Goal: Check status

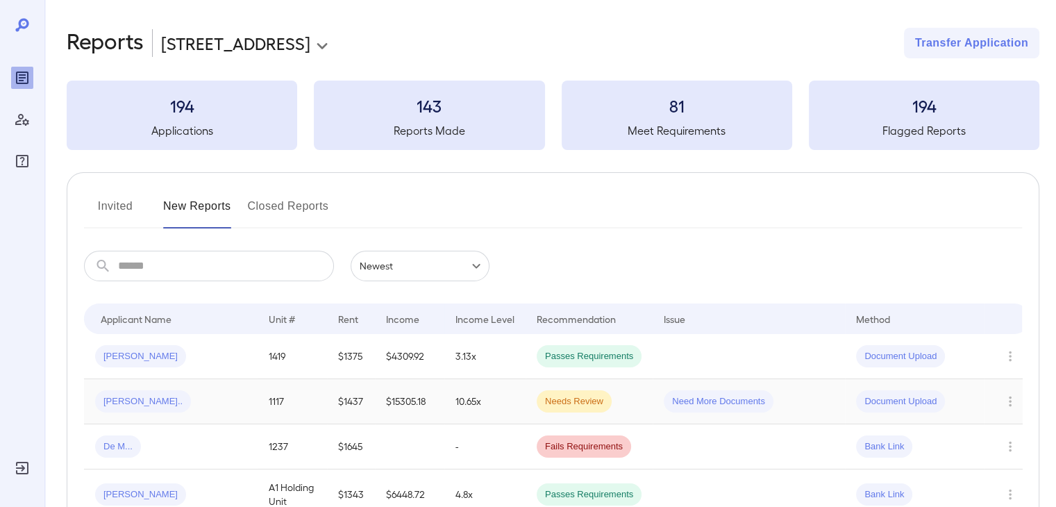
click at [204, 404] on div "[PERSON_NAME].." at bounding box center [170, 401] width 151 height 22
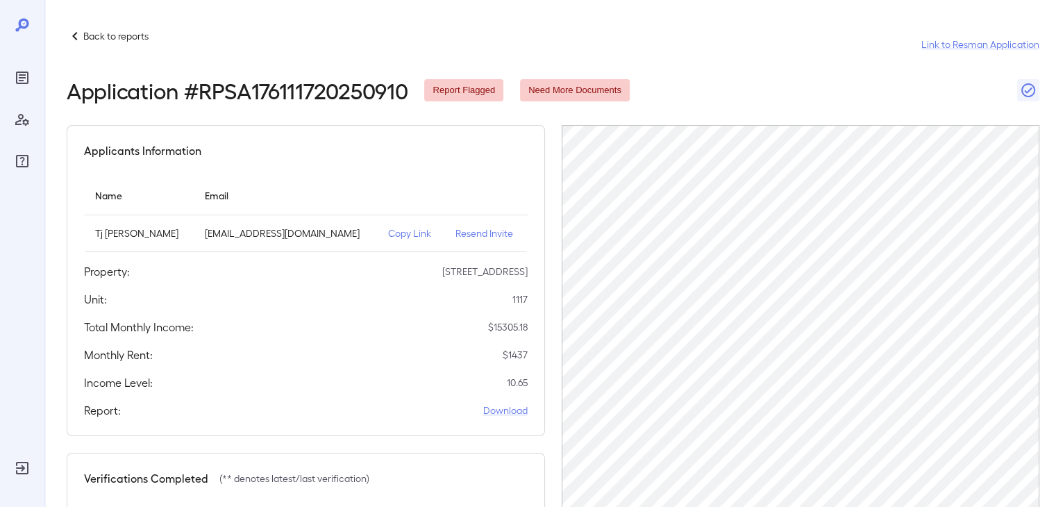
click at [390, 237] on p "Copy Link" at bounding box center [410, 233] width 45 height 14
click at [31, 67] on div "Reports" at bounding box center [22, 78] width 22 height 22
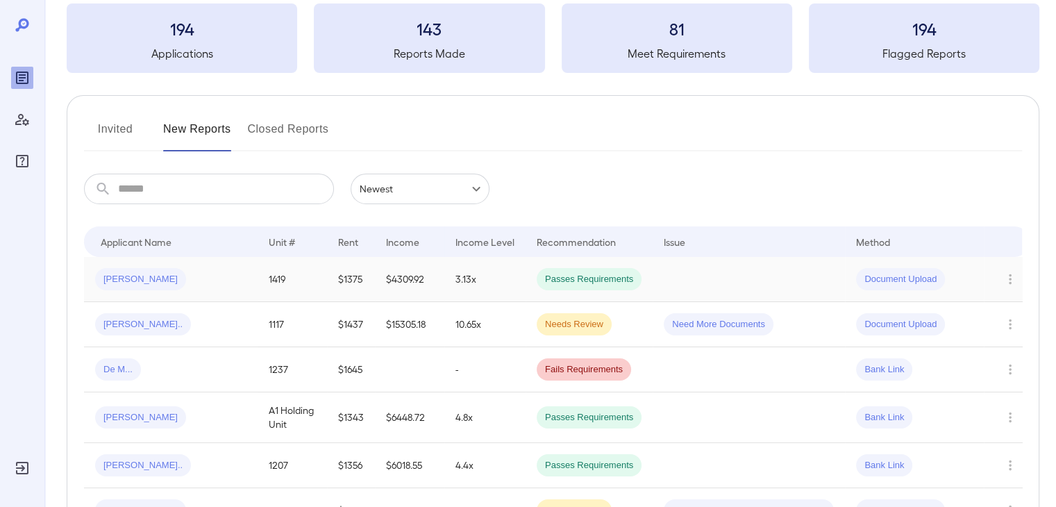
scroll to position [78, 0]
click at [242, 320] on div "[PERSON_NAME].." at bounding box center [170, 323] width 151 height 22
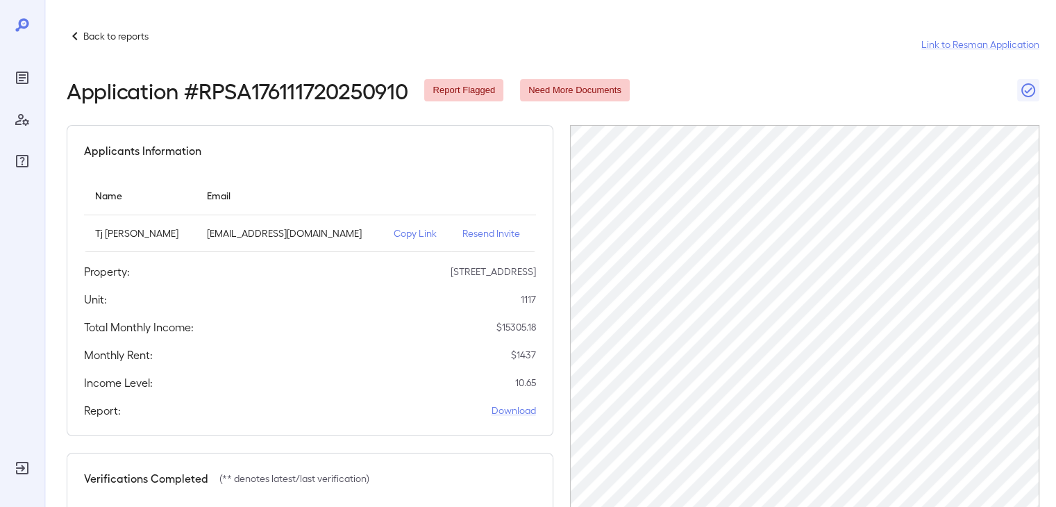
scroll to position [264, 0]
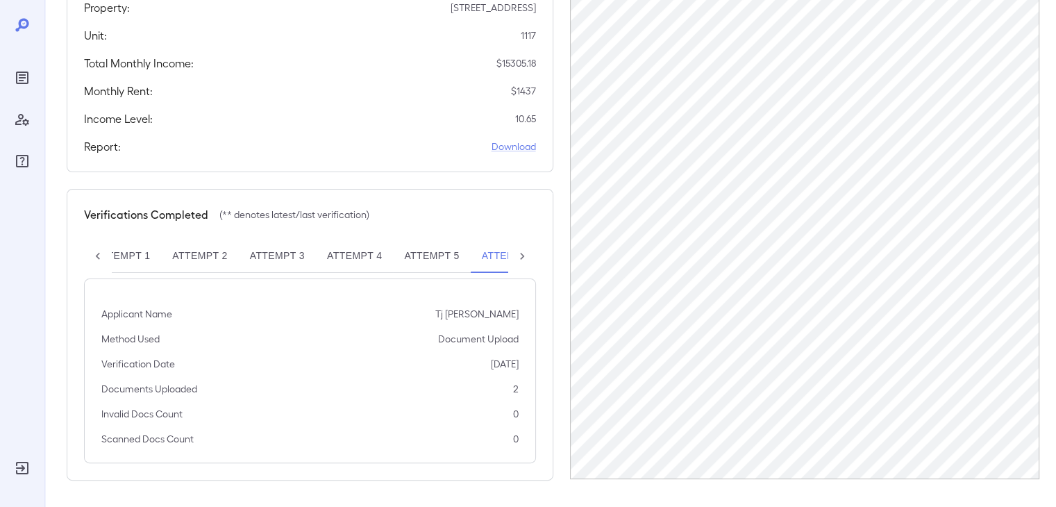
click at [503, 252] on button "Attempt 6**" at bounding box center [513, 256] width 85 height 33
